Goal: Task Accomplishment & Management: Use online tool/utility

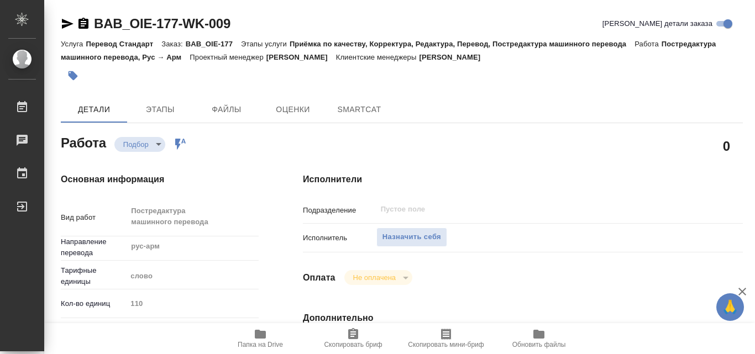
type textarea "x"
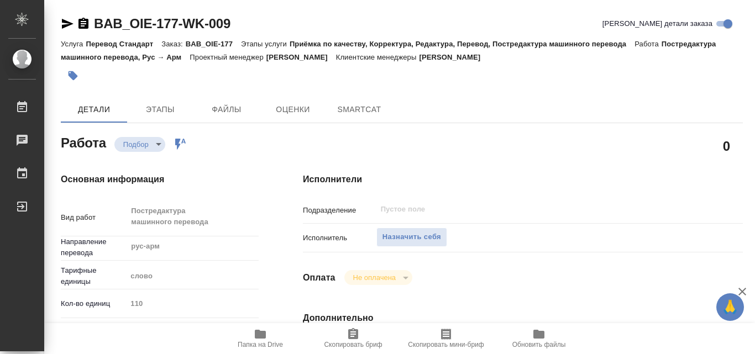
type textarea "x"
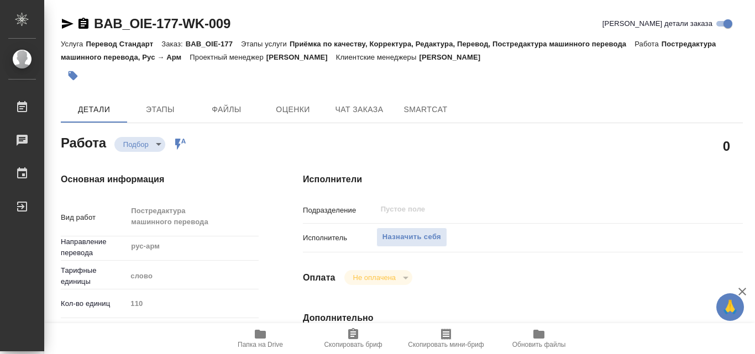
type textarea "x"
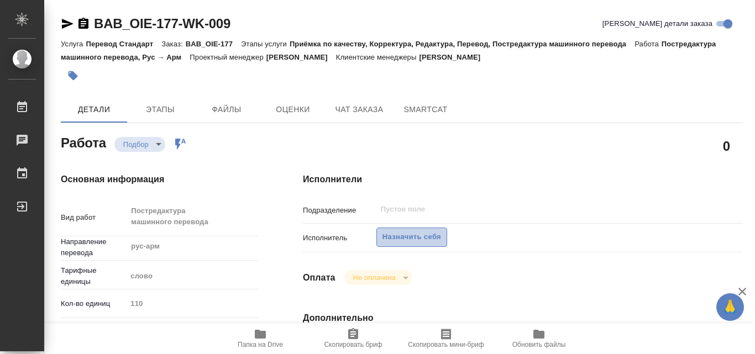
click at [393, 239] on span "Назначить себя" at bounding box center [411, 237] width 59 height 13
type textarea "x"
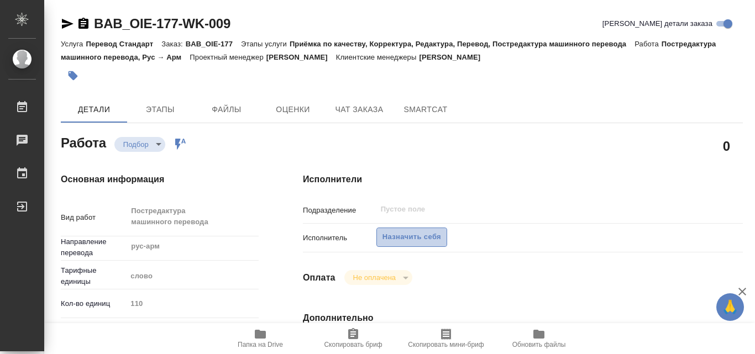
type textarea "x"
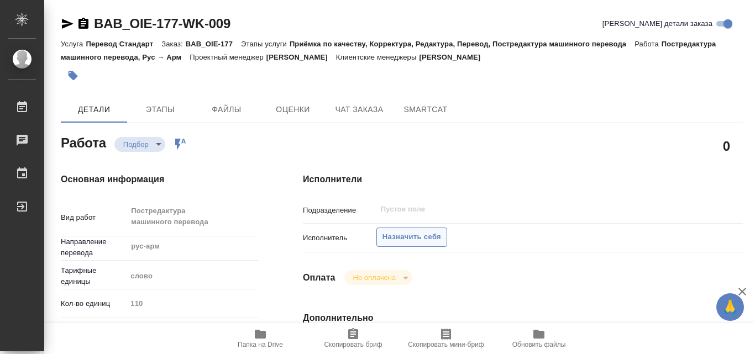
type textarea "x"
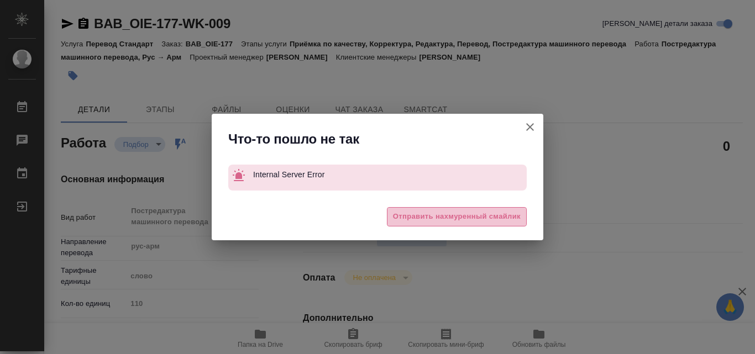
click at [409, 221] on span "Отправить нахмуренный смайлик" at bounding box center [457, 216] width 128 height 13
type textarea "x"
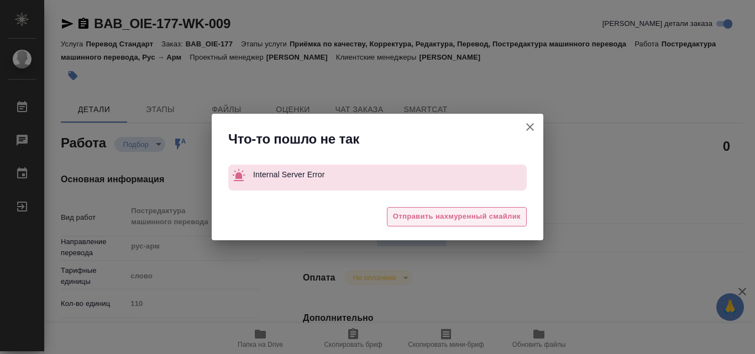
type textarea "x"
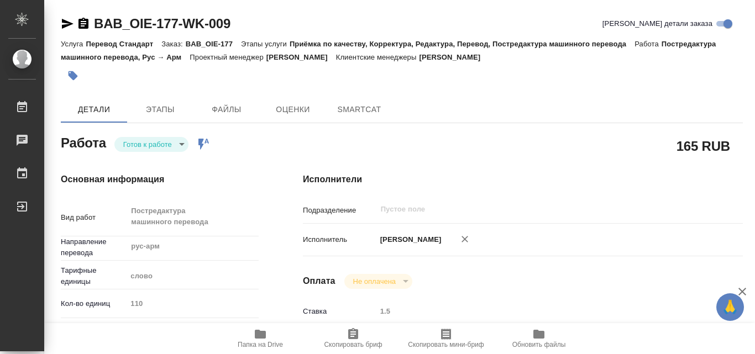
type textarea "x"
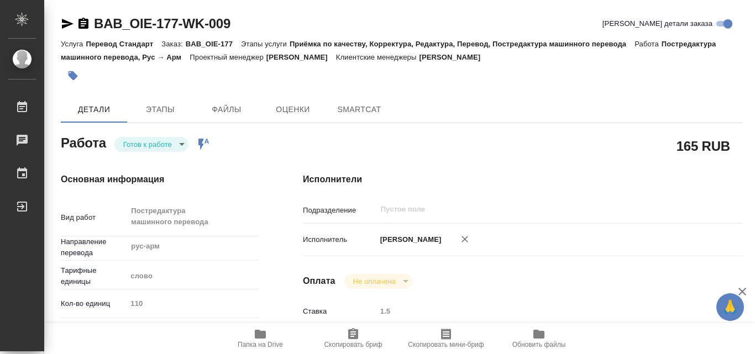
type textarea "x"
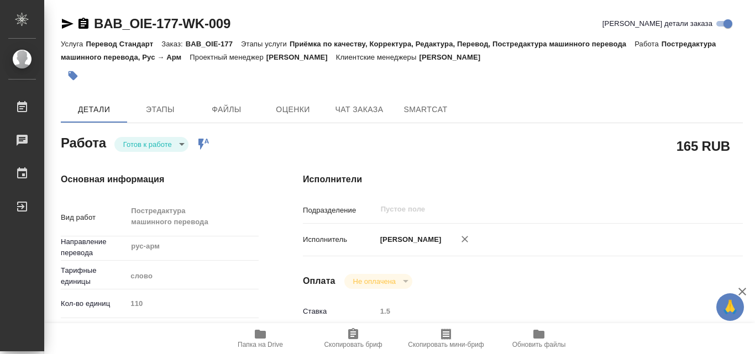
type textarea "x"
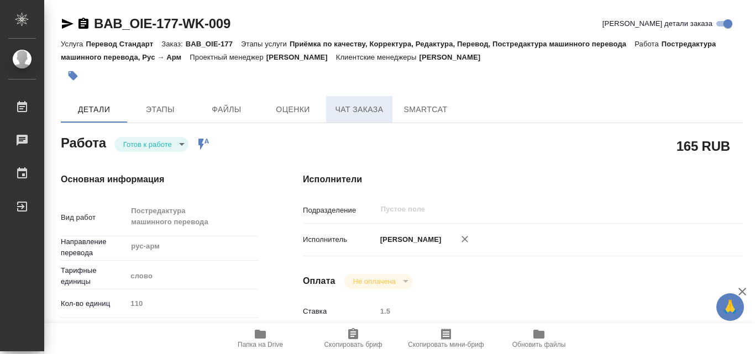
type textarea "x"
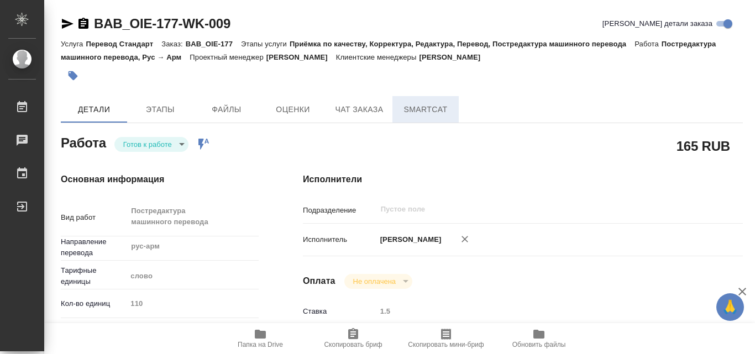
click at [418, 107] on span "SmartCat" at bounding box center [425, 110] width 53 height 14
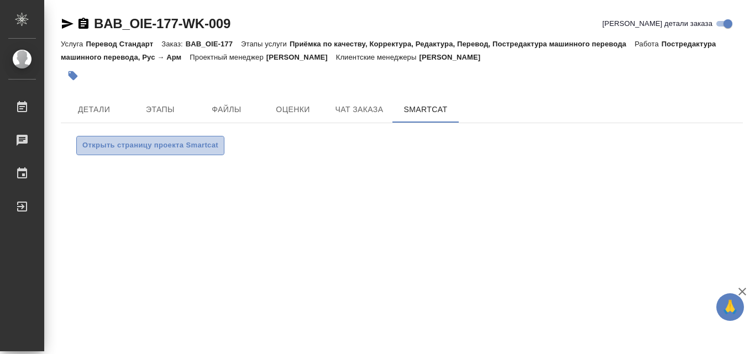
click at [191, 147] on span "Открыть страницу проекта Smartcat" at bounding box center [150, 145] width 136 height 13
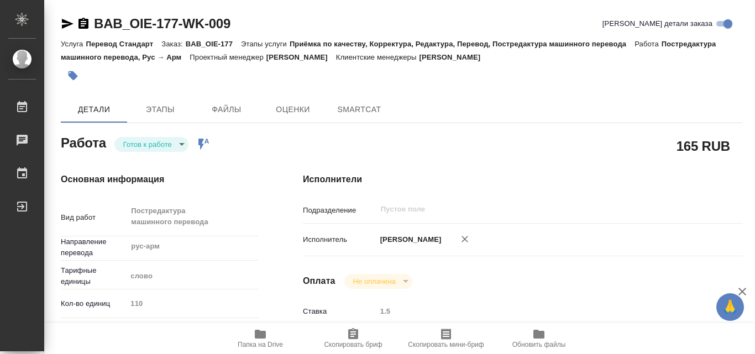
type textarea "x"
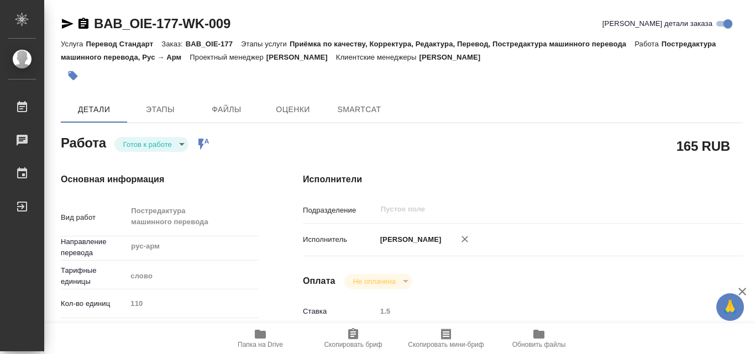
type textarea "x"
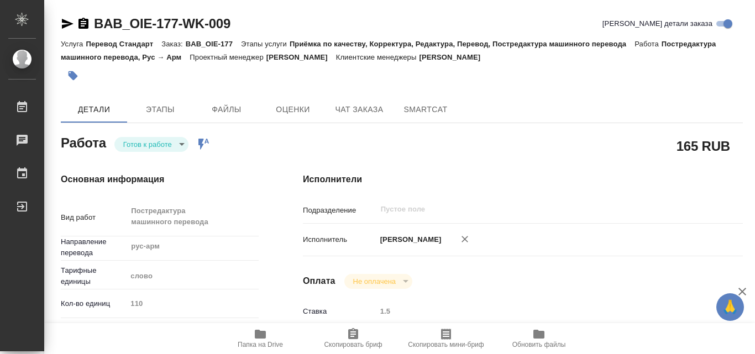
type textarea "x"
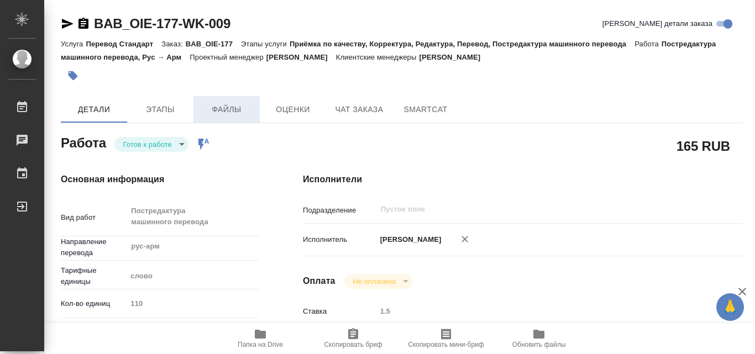
type textarea "x"
